Goal: Transaction & Acquisition: Book appointment/travel/reservation

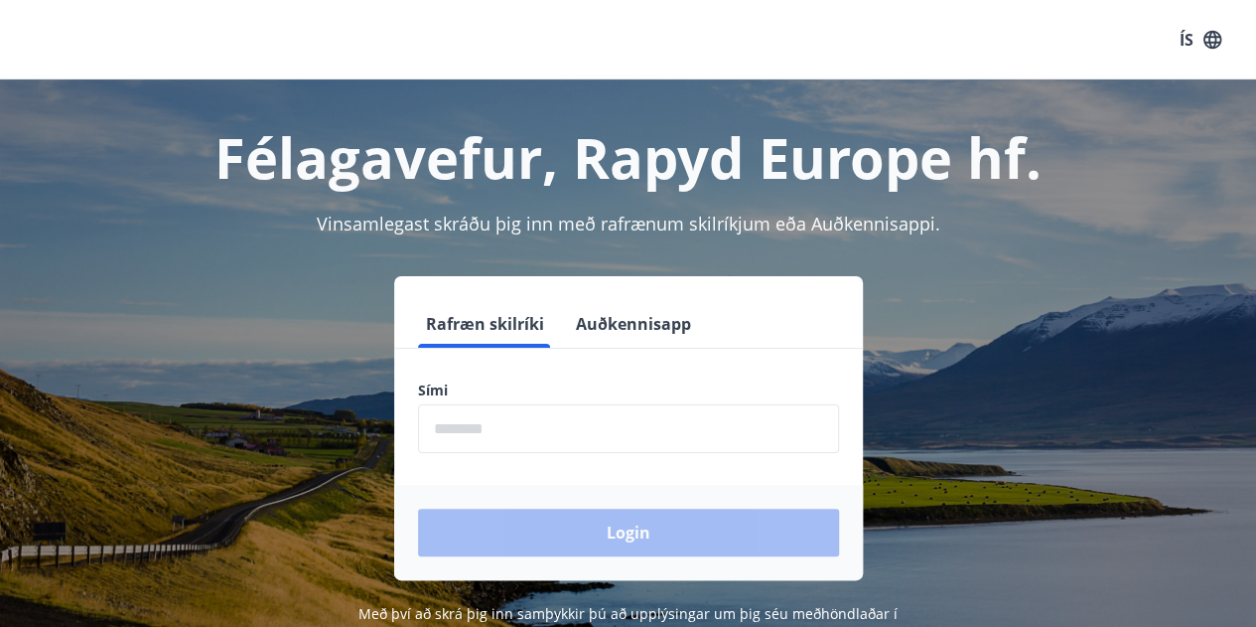
click at [477, 433] on input "phone" at bounding box center [628, 428] width 421 height 49
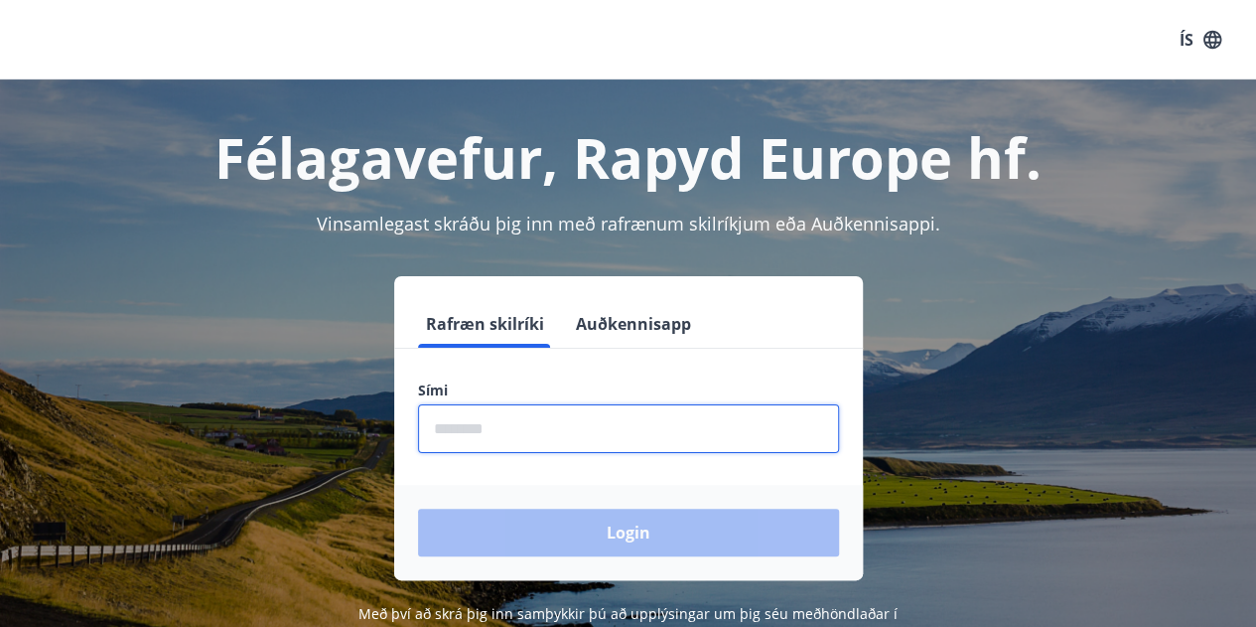
type input "********"
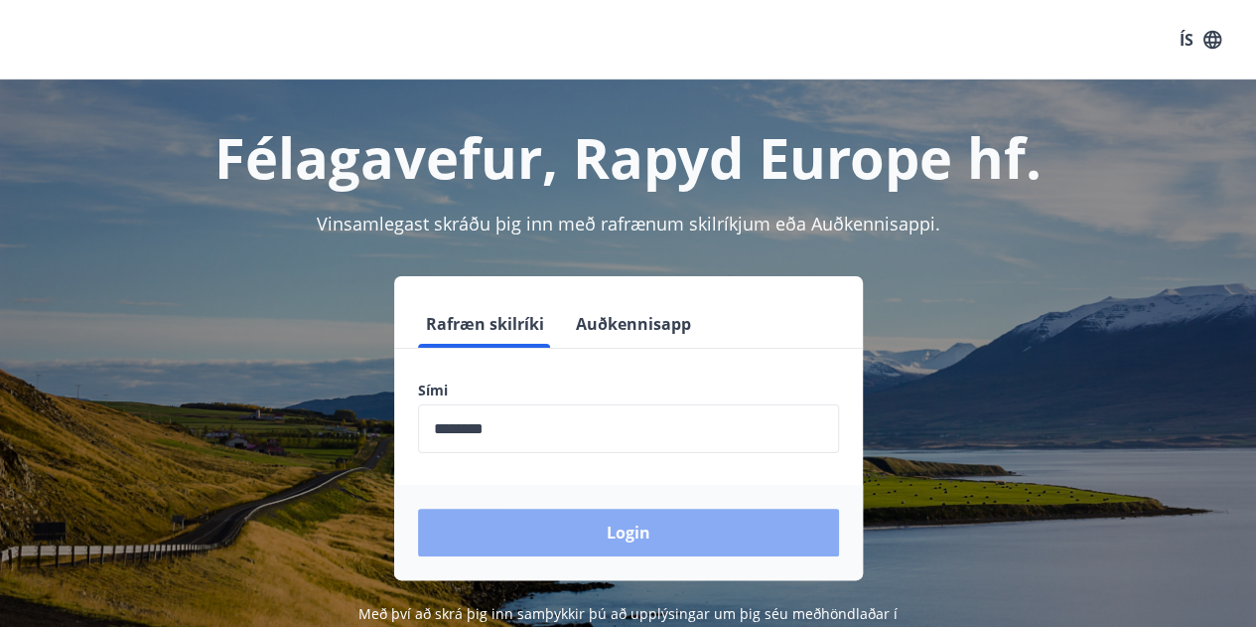
click at [623, 526] on button "Login" at bounding box center [628, 533] width 421 height 48
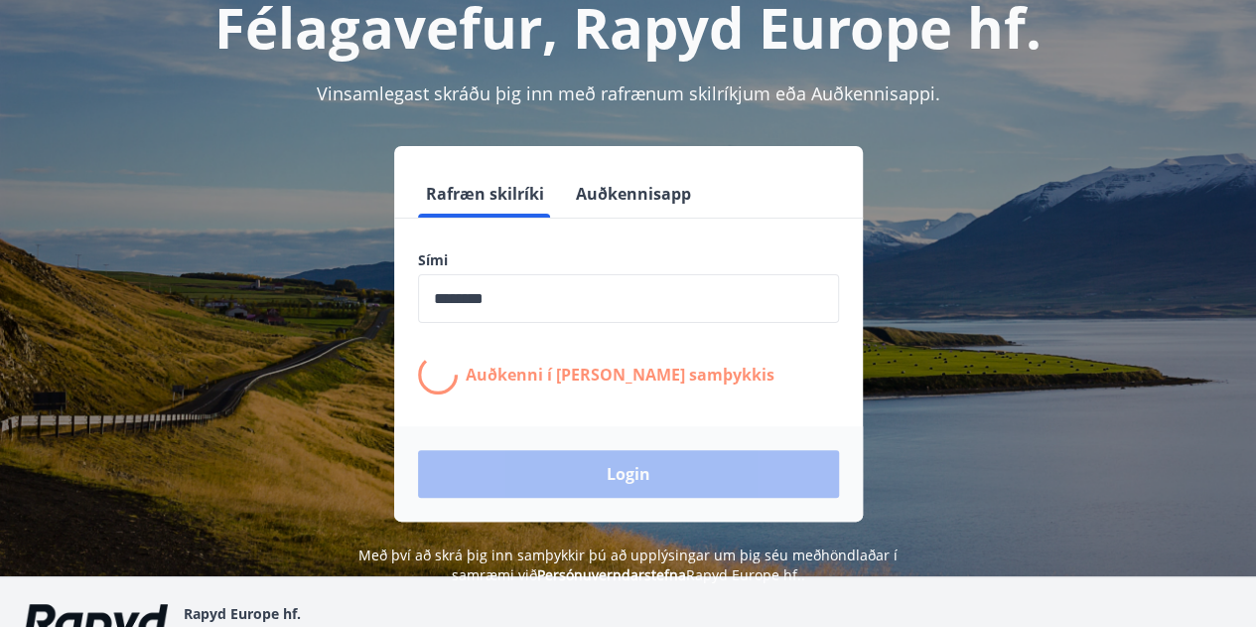
scroll to position [99, 0]
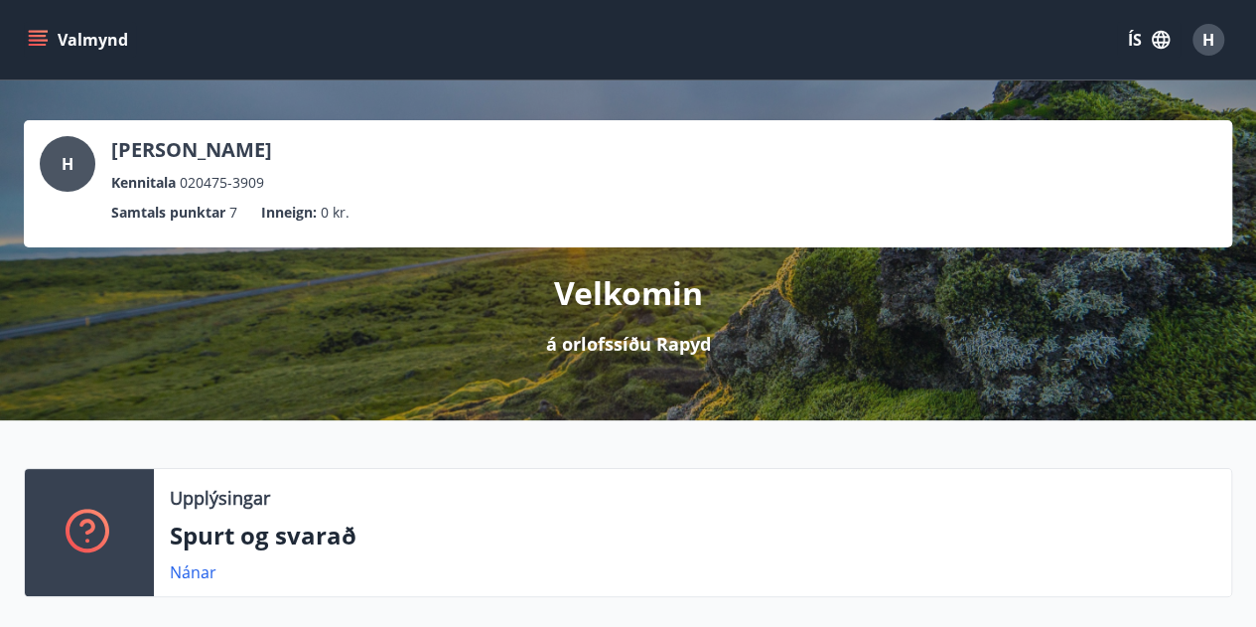
click at [39, 29] on button "Valmynd" at bounding box center [80, 40] width 112 height 36
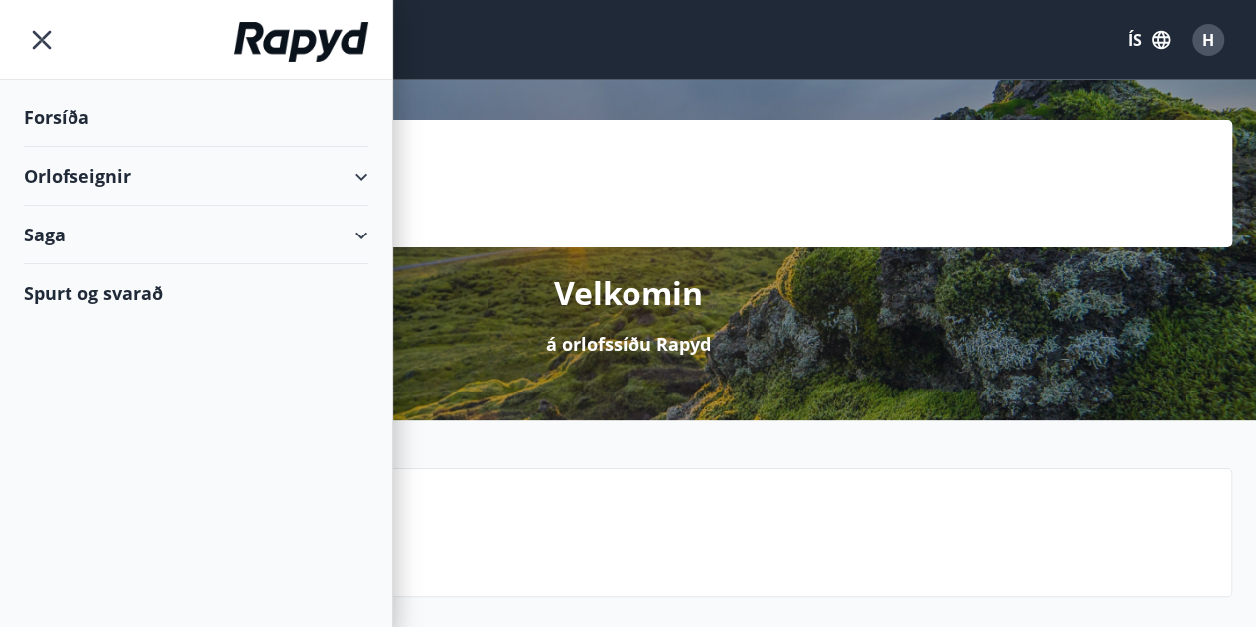
click at [364, 178] on div "Orlofseignir" at bounding box center [196, 176] width 345 height 59
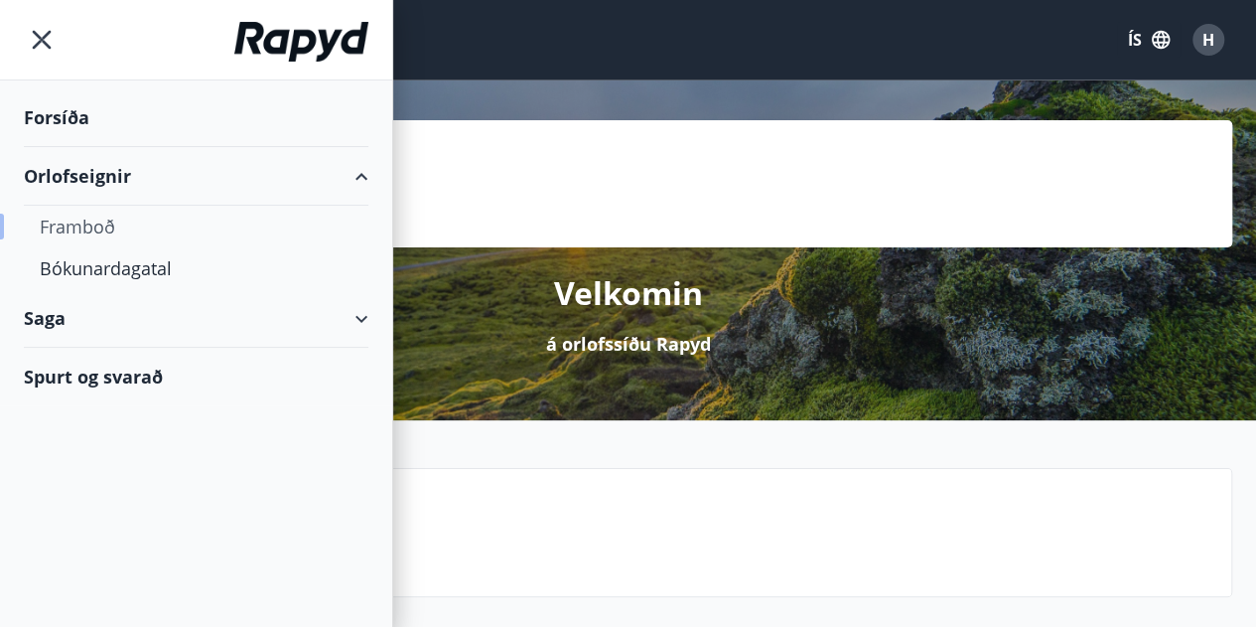
click at [91, 234] on div "Framboð" at bounding box center [196, 227] width 313 height 42
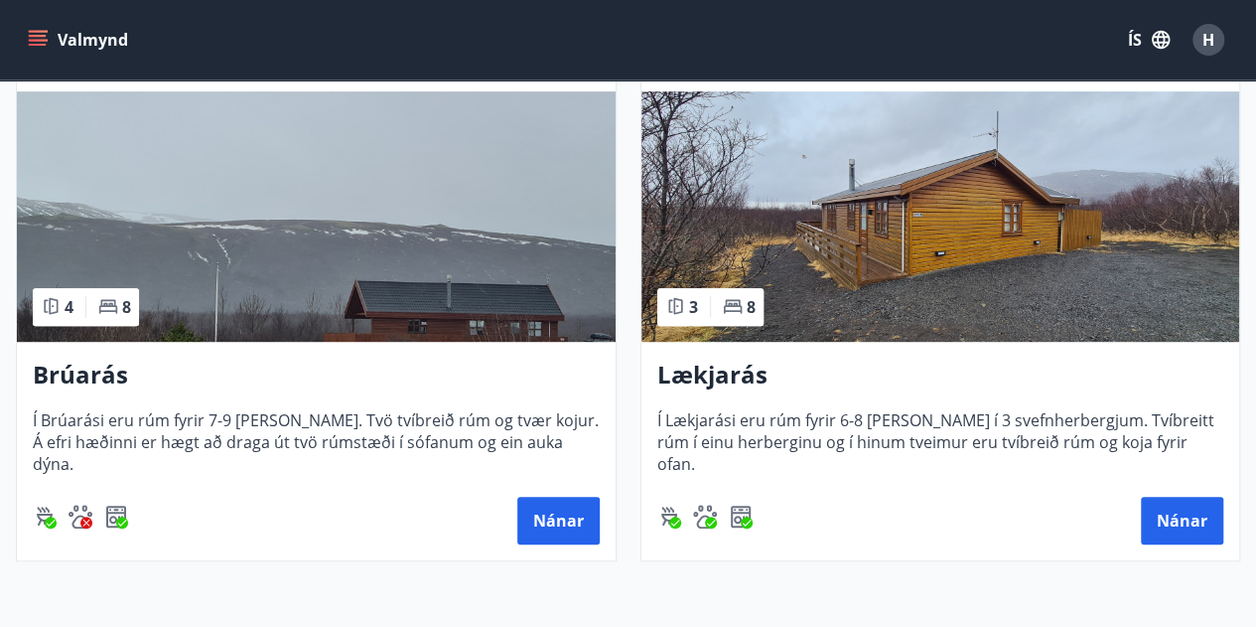
scroll to position [397, 0]
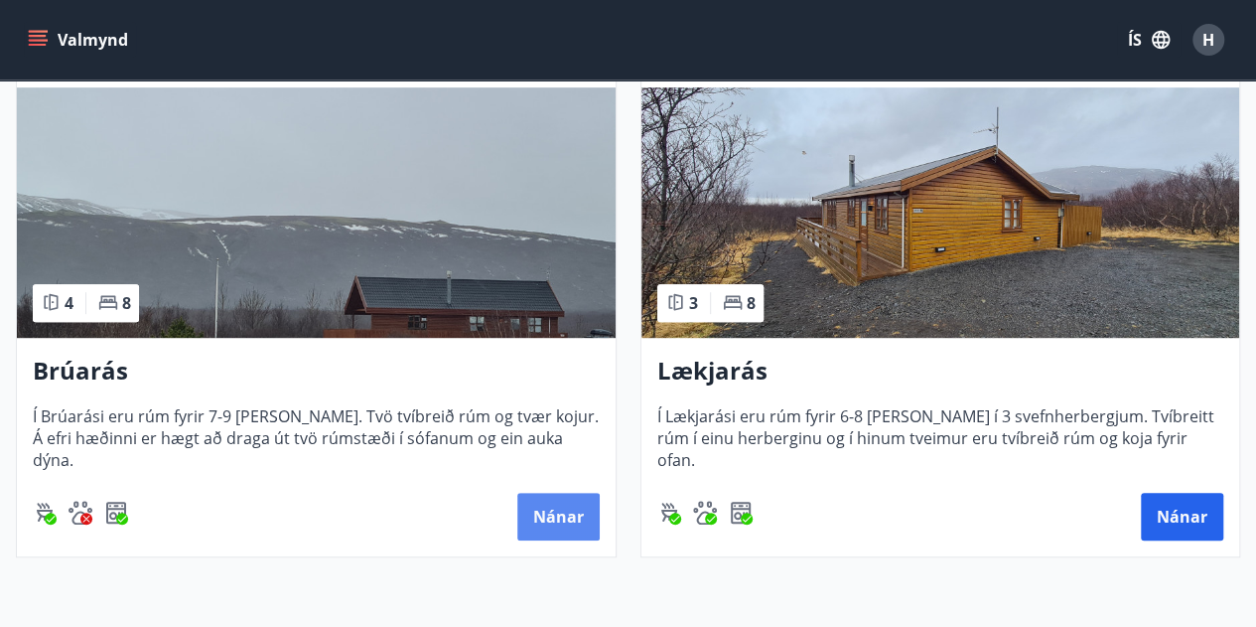
click at [573, 511] on button "Nánar" at bounding box center [558, 517] width 82 height 48
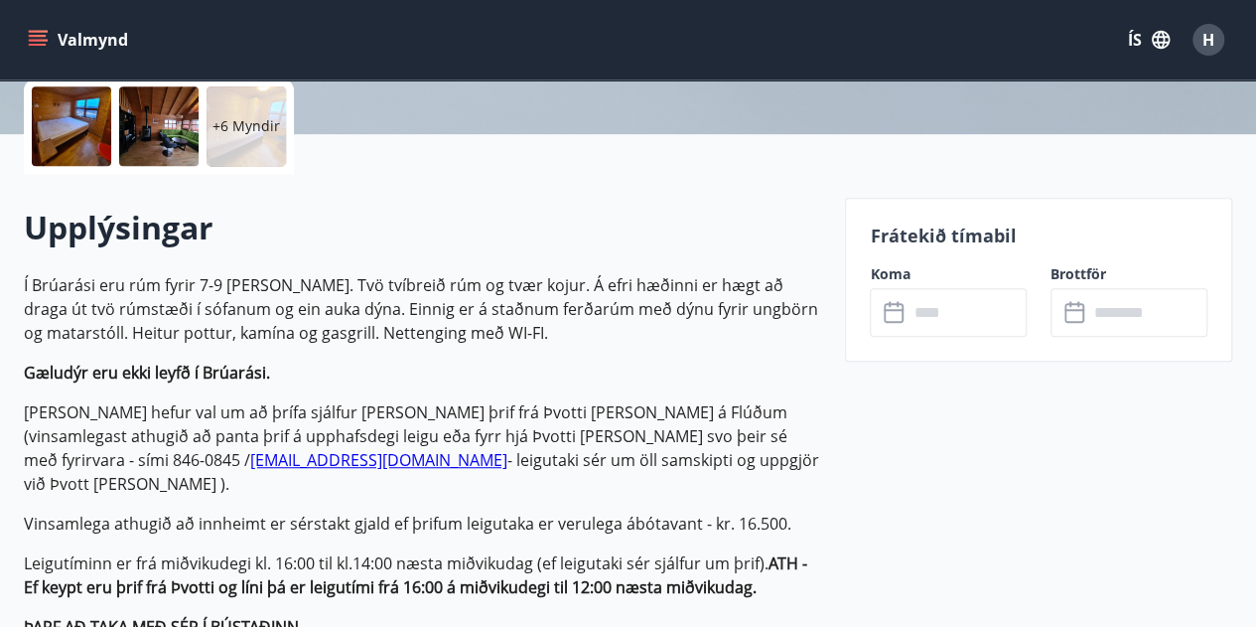
scroll to position [497, 0]
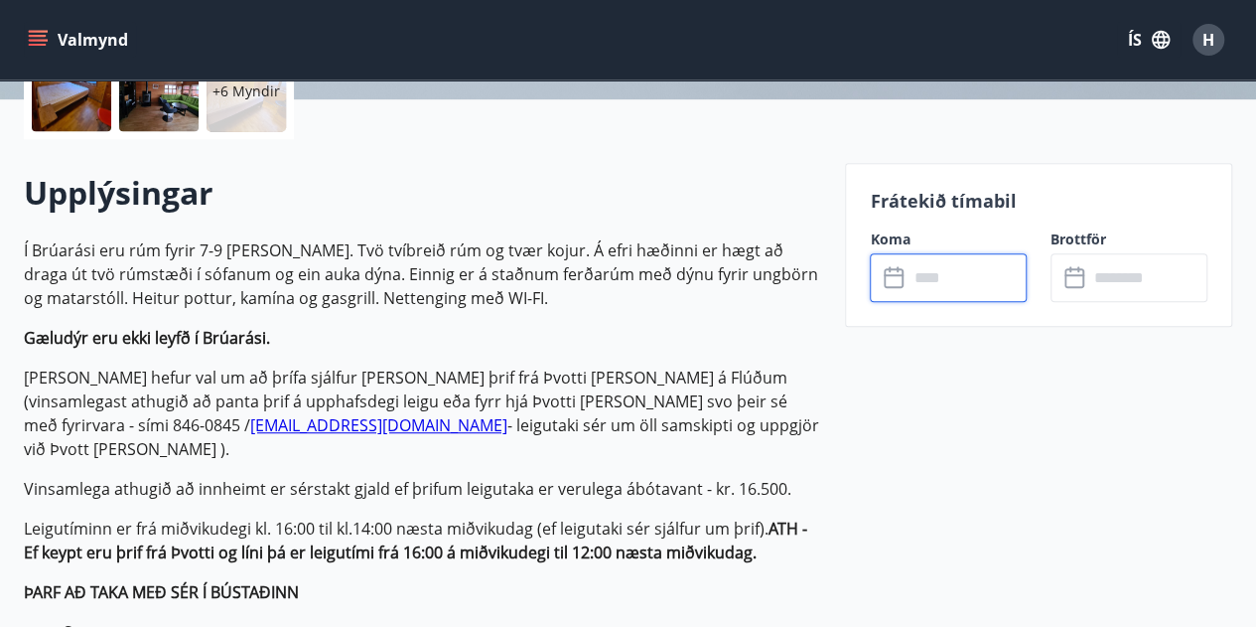
click at [971, 276] on input "text" at bounding box center [967, 277] width 119 height 49
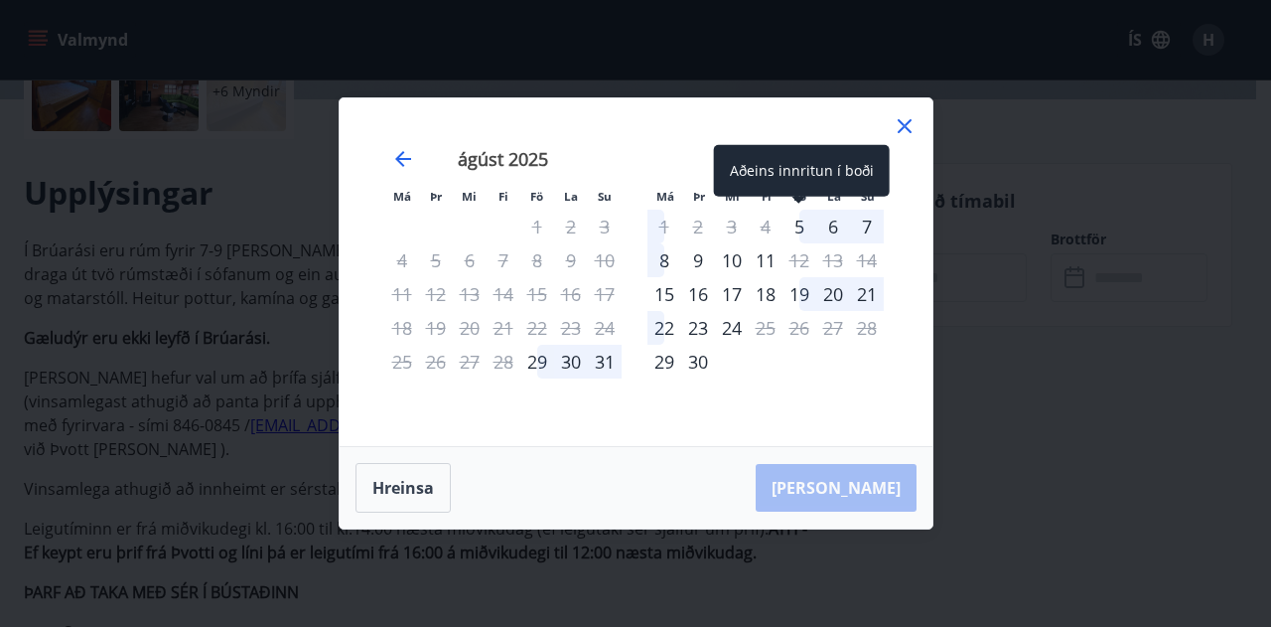
click at [799, 224] on div "5" at bounding box center [800, 227] width 34 height 34
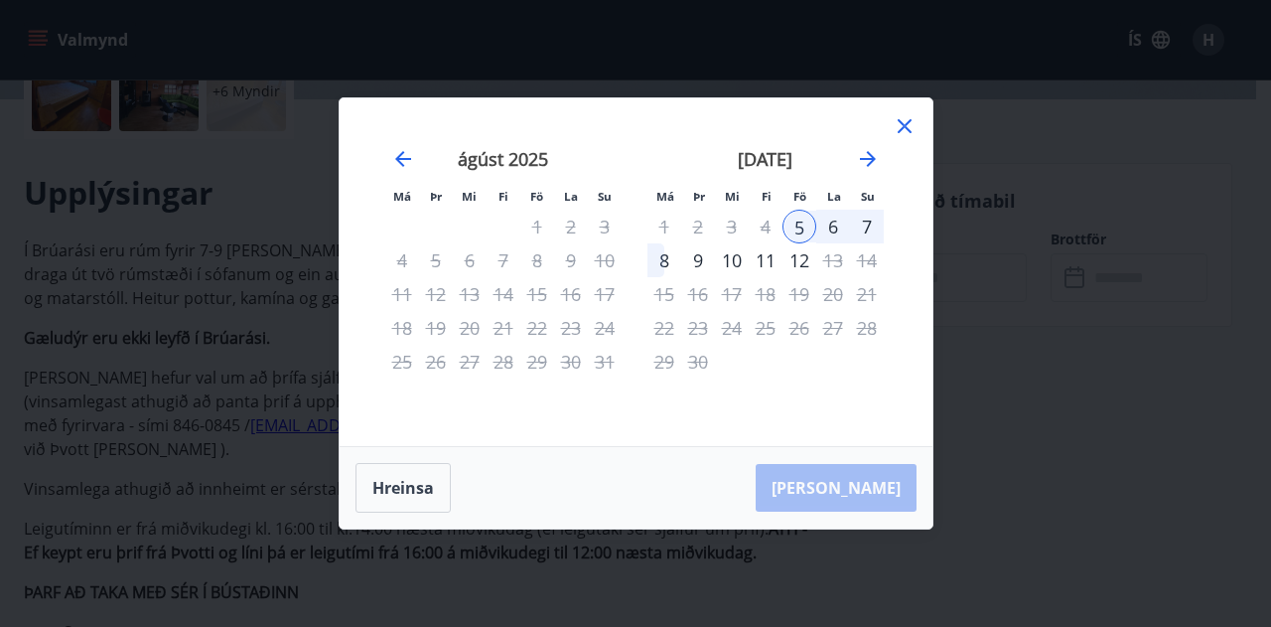
click at [663, 264] on div "8" at bounding box center [665, 260] width 34 height 34
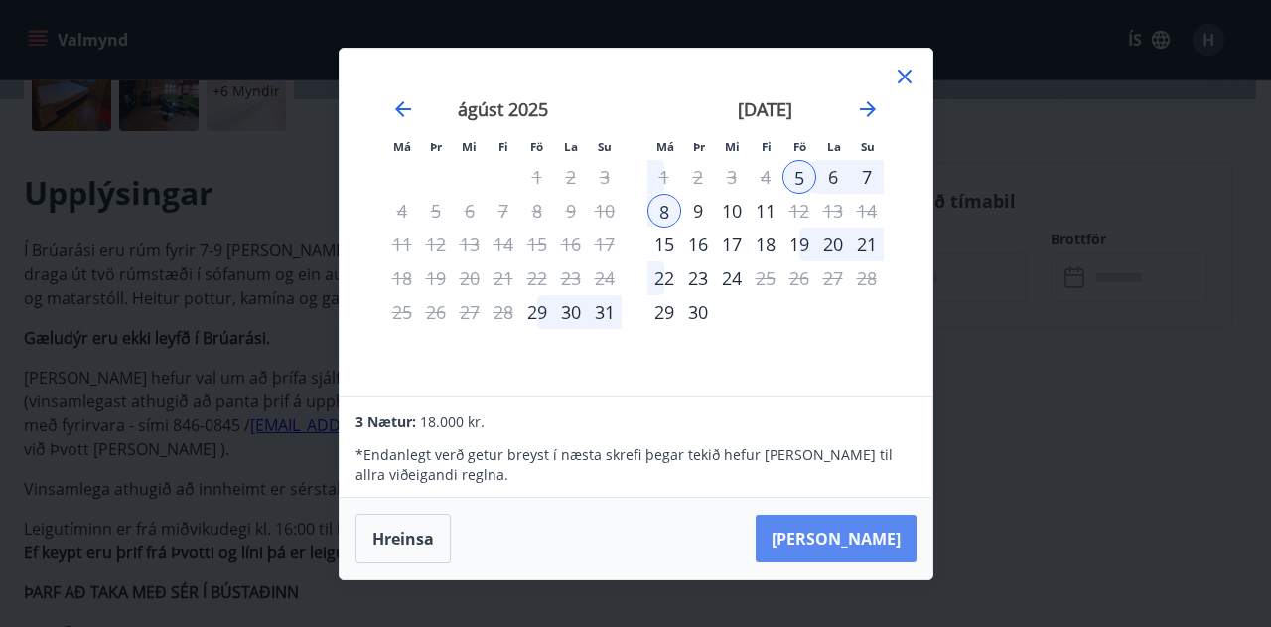
click at [864, 536] on button "Taka Frá" at bounding box center [836, 538] width 161 height 48
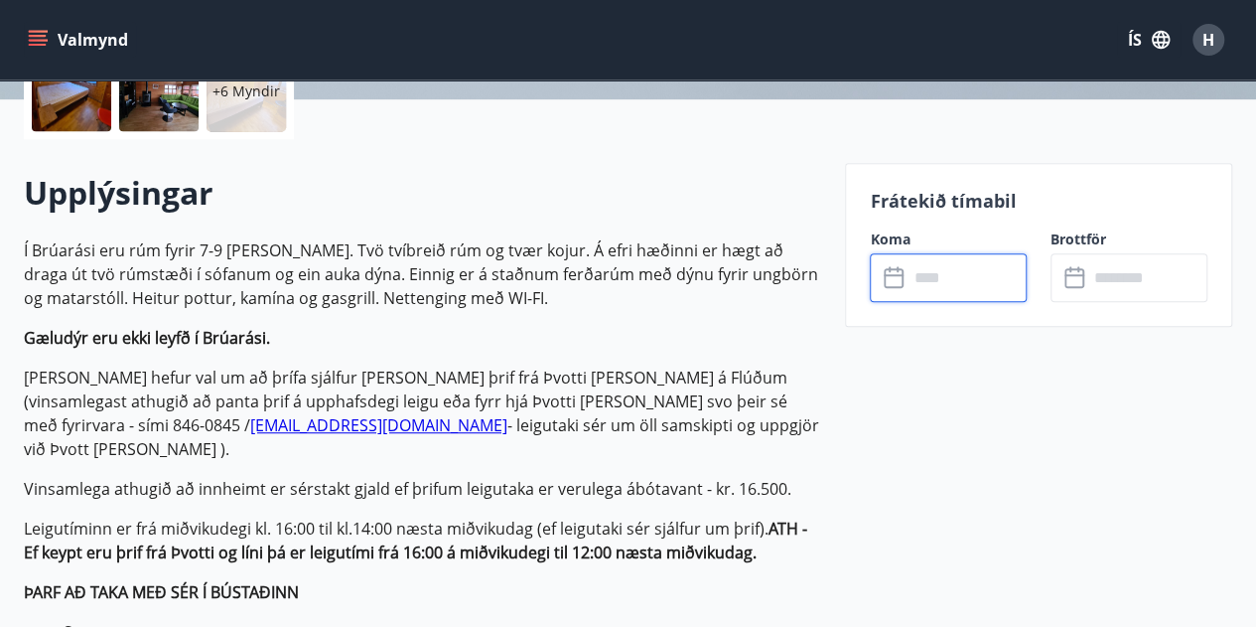
type input "******"
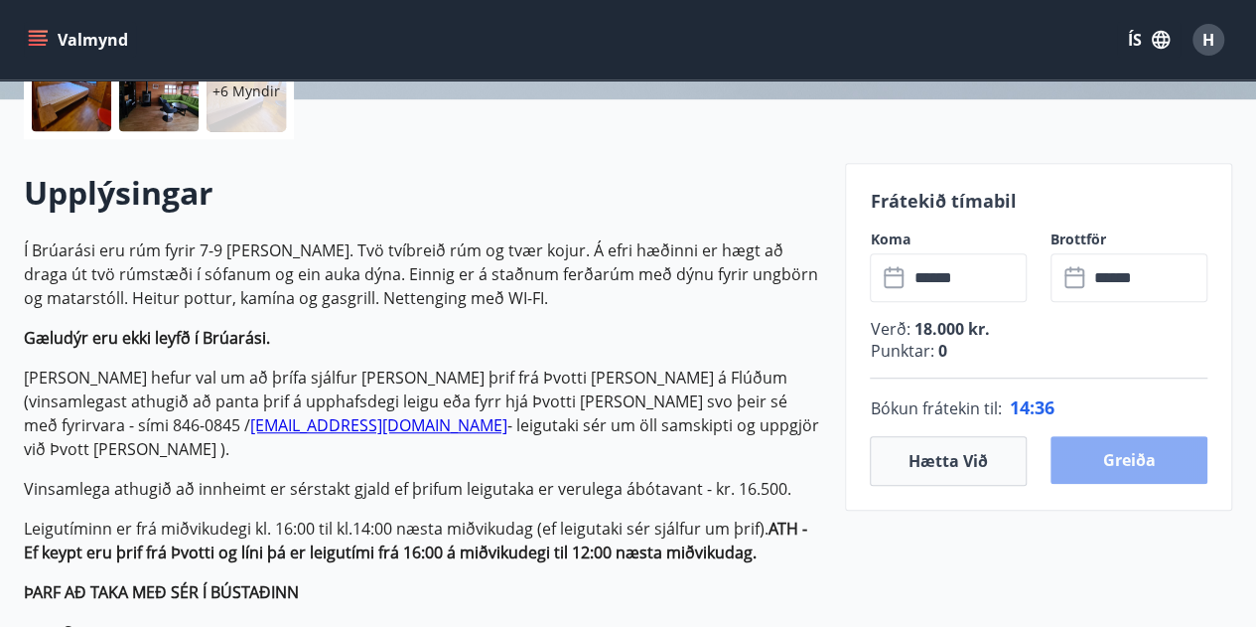
click at [1132, 459] on button "Greiða" at bounding box center [1129, 460] width 157 height 48
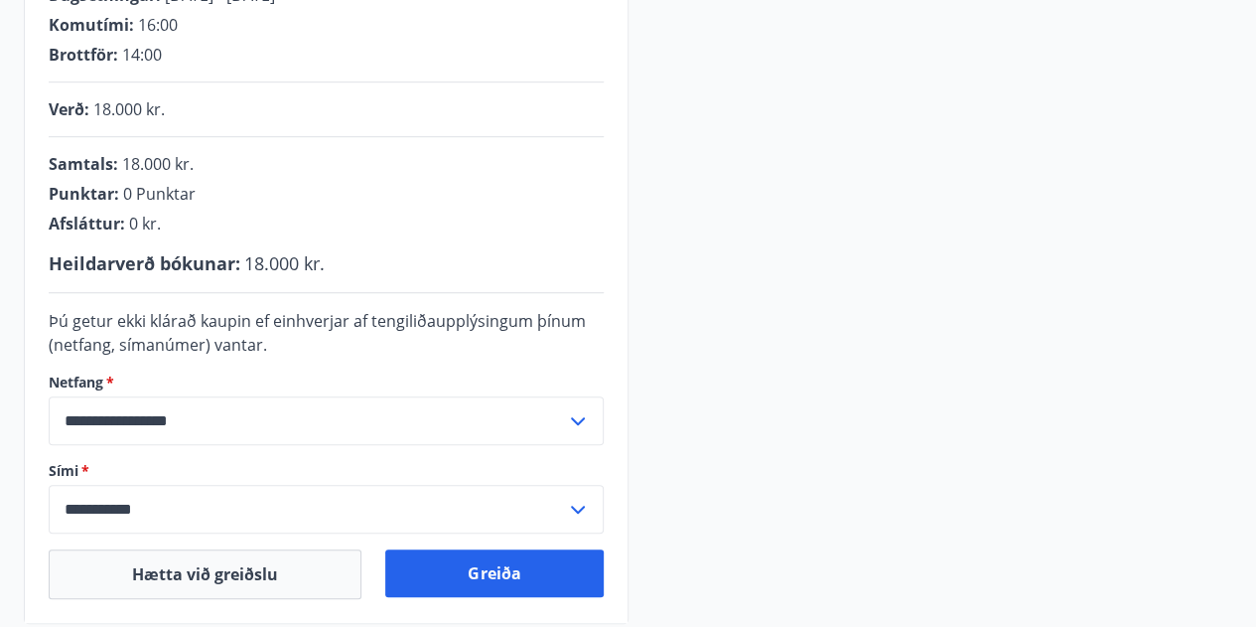
scroll to position [497, 0]
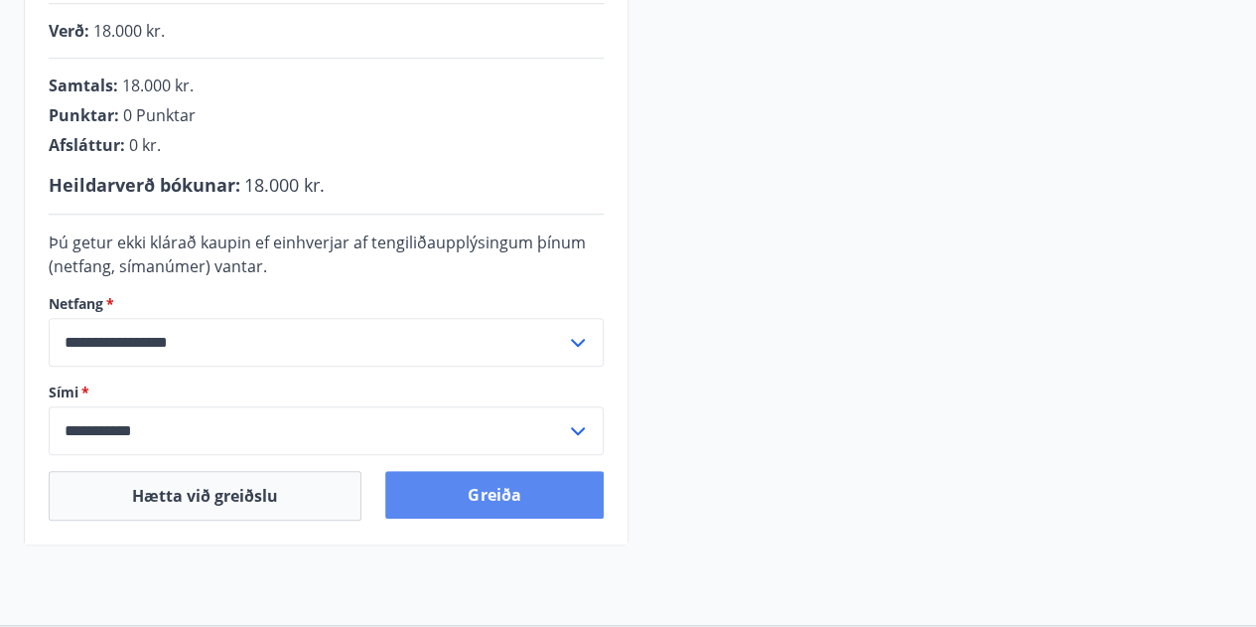
click at [501, 500] on button "Greiða" at bounding box center [494, 495] width 218 height 48
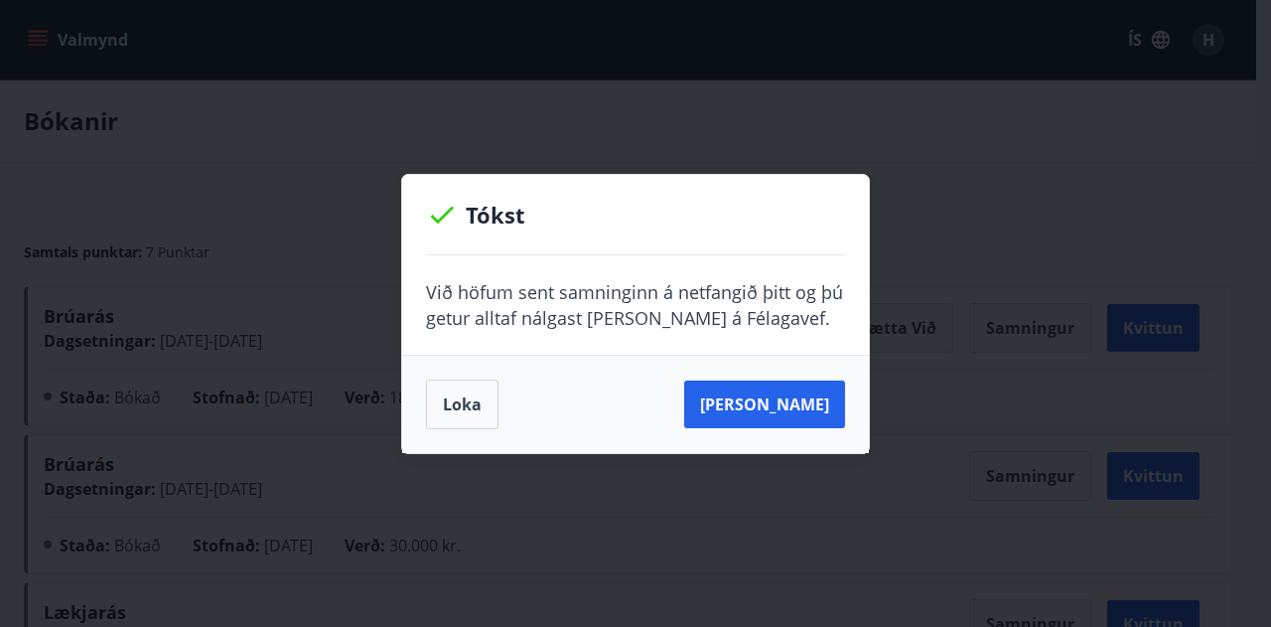
click at [460, 404] on button "Loka" at bounding box center [462, 404] width 73 height 50
